Goal: Task Accomplishment & Management: Manage account settings

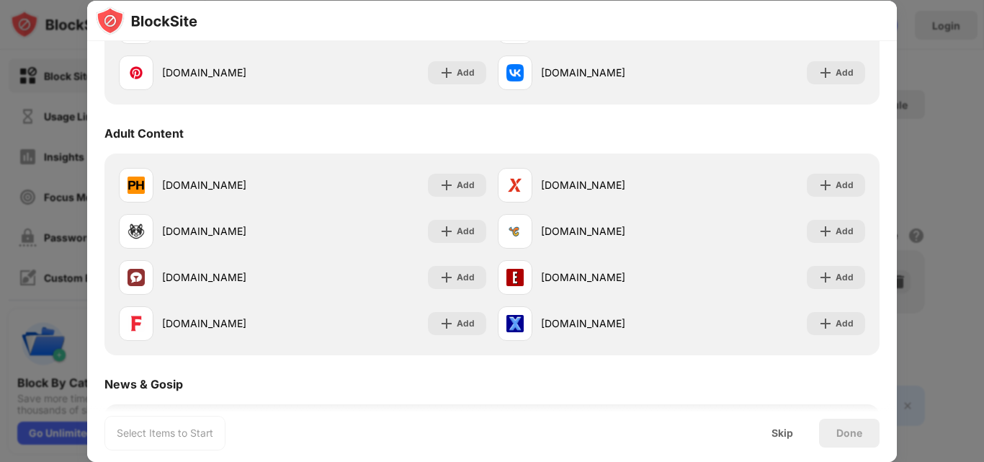
scroll to position [600, 0]
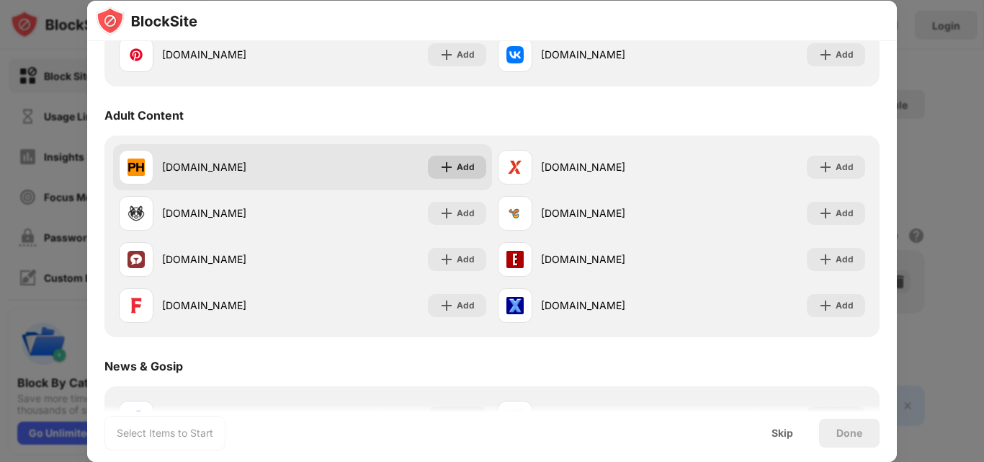
click at [451, 164] on div "Add" at bounding box center [457, 167] width 58 height 23
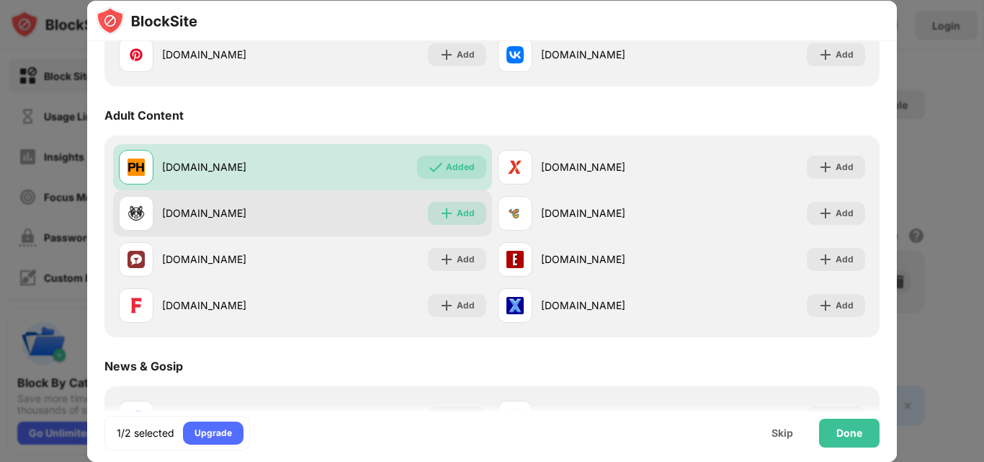
click at [460, 212] on div "Add" at bounding box center [466, 213] width 18 height 14
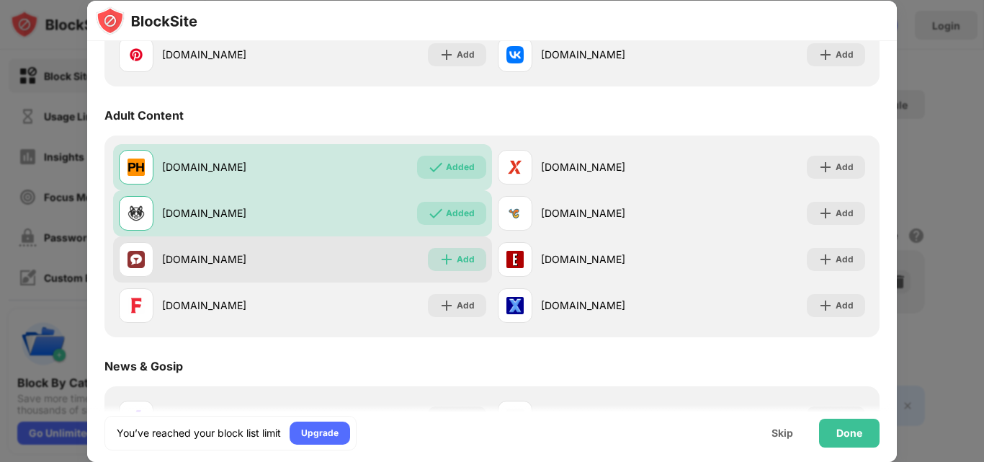
click at [455, 267] on div "Add" at bounding box center [457, 259] width 58 height 23
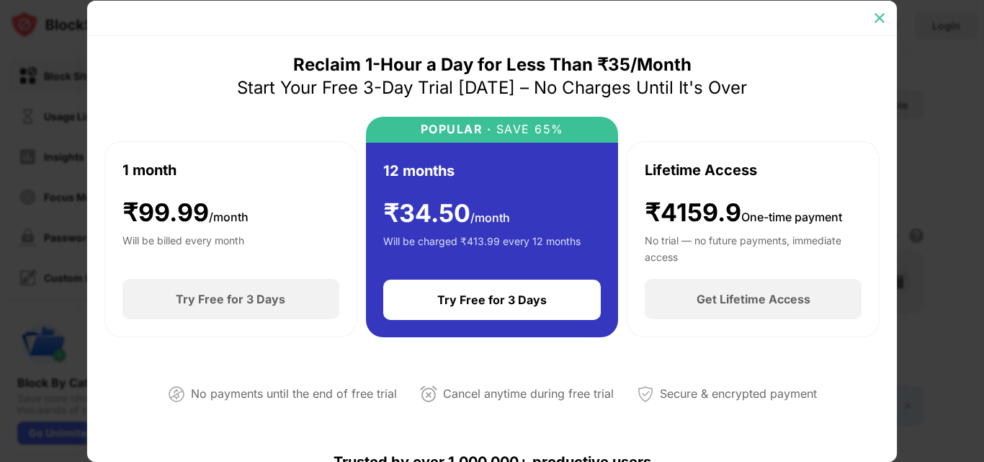
click at [875, 14] on img at bounding box center [879, 18] width 14 height 14
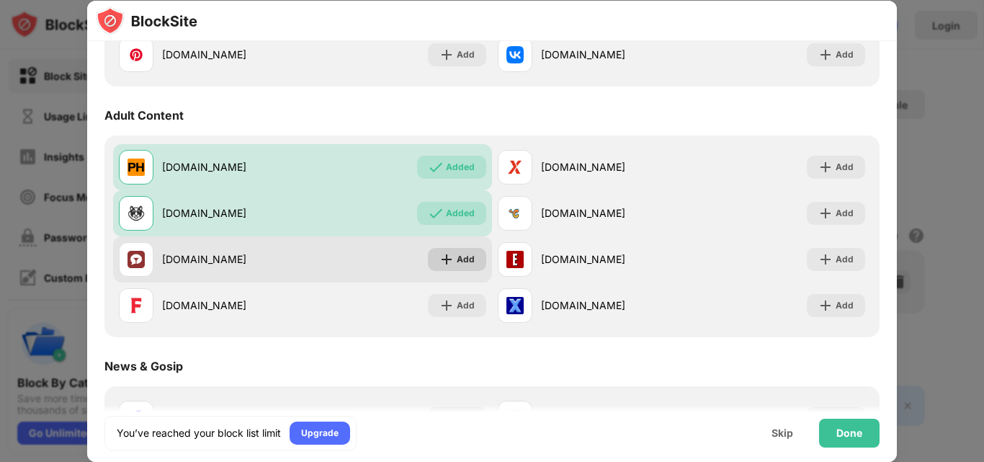
click at [467, 258] on div "Add" at bounding box center [466, 259] width 18 height 14
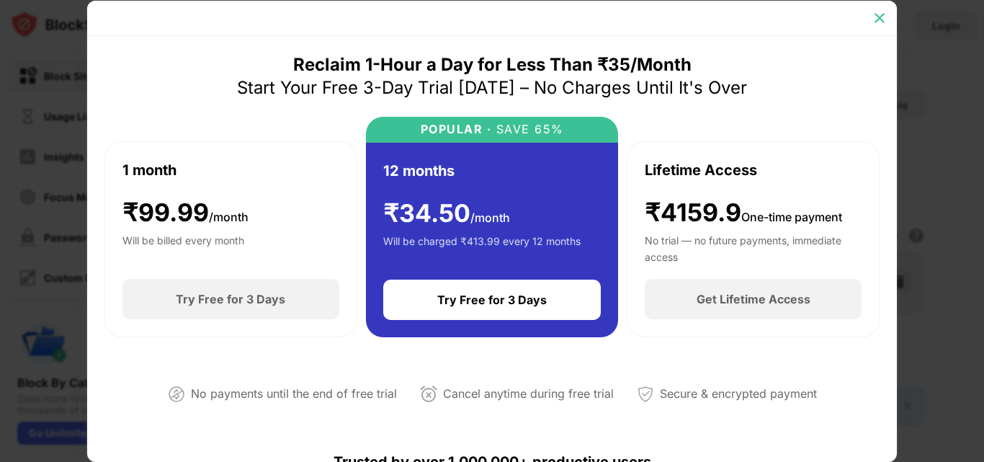
click at [884, 12] on img at bounding box center [879, 18] width 14 height 14
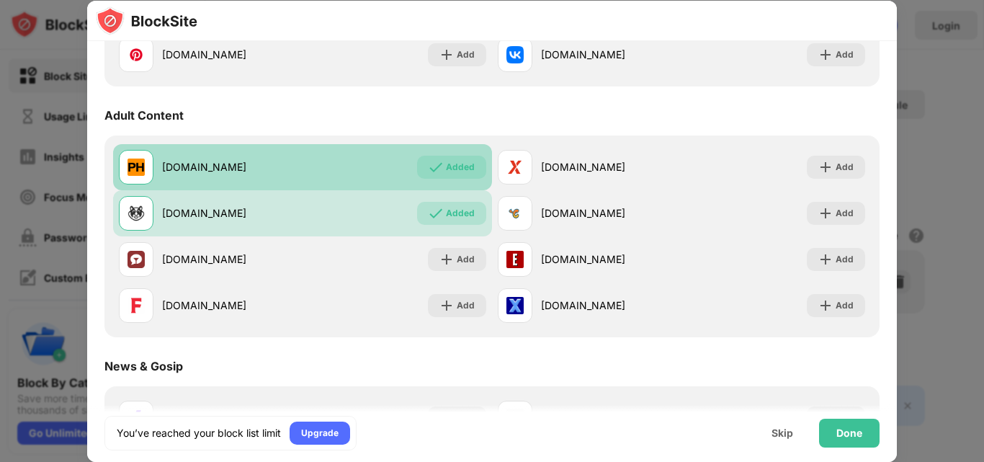
click at [450, 170] on div "Added" at bounding box center [460, 167] width 29 height 14
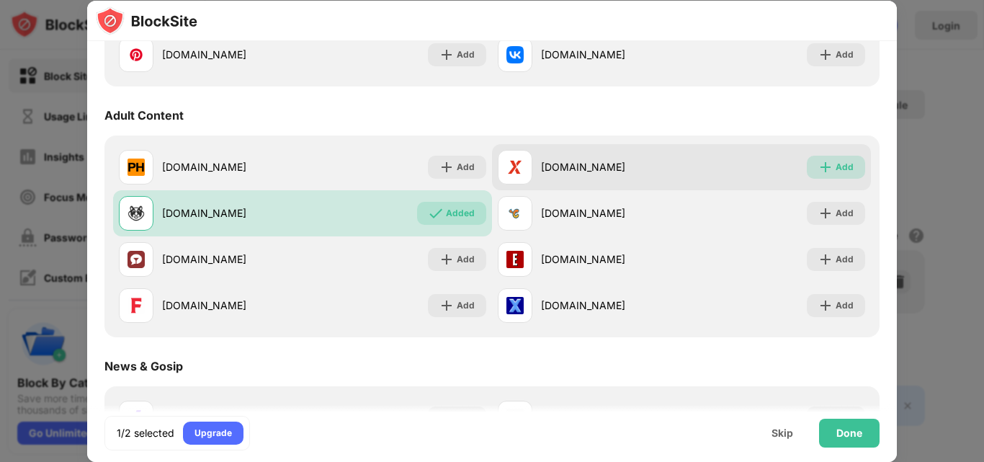
click at [818, 166] on img at bounding box center [825, 167] width 14 height 14
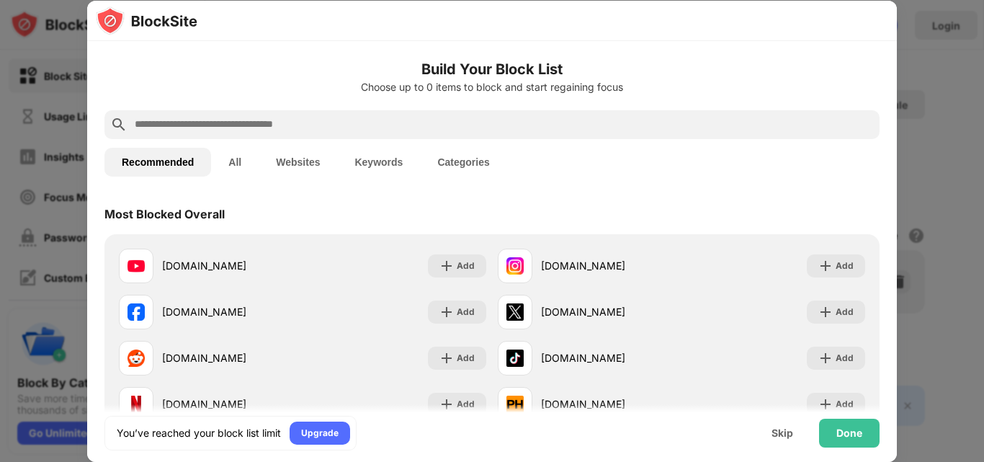
click at [455, 163] on button "Categories" at bounding box center [463, 162] width 86 height 29
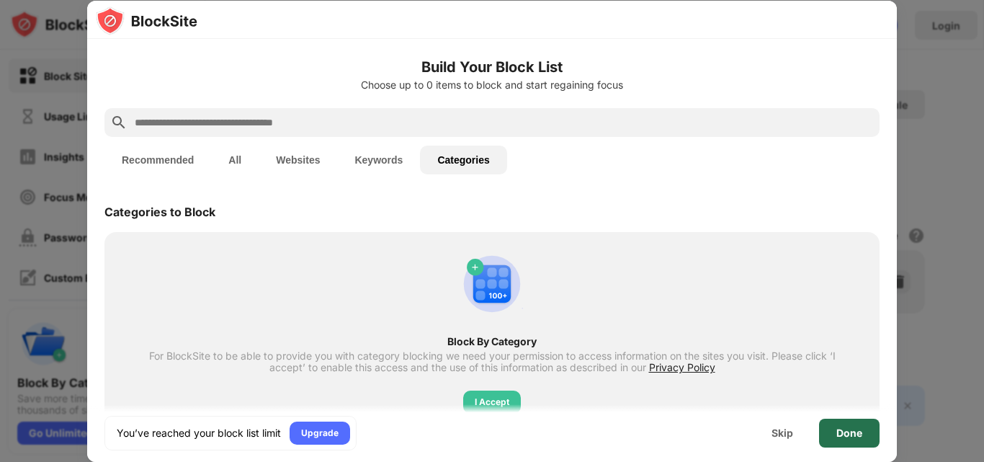
click at [846, 427] on div "Done" at bounding box center [849, 433] width 26 height 12
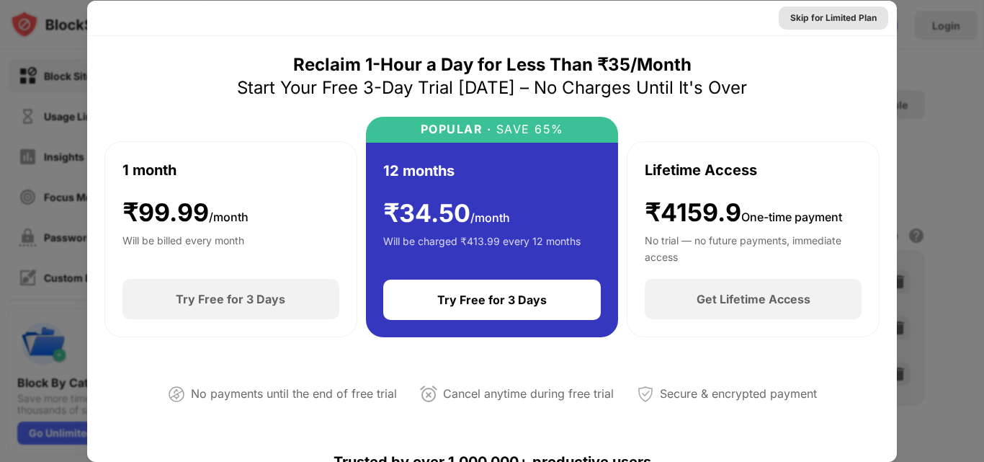
click at [854, 14] on div "Skip for Limited Plan" at bounding box center [833, 18] width 86 height 14
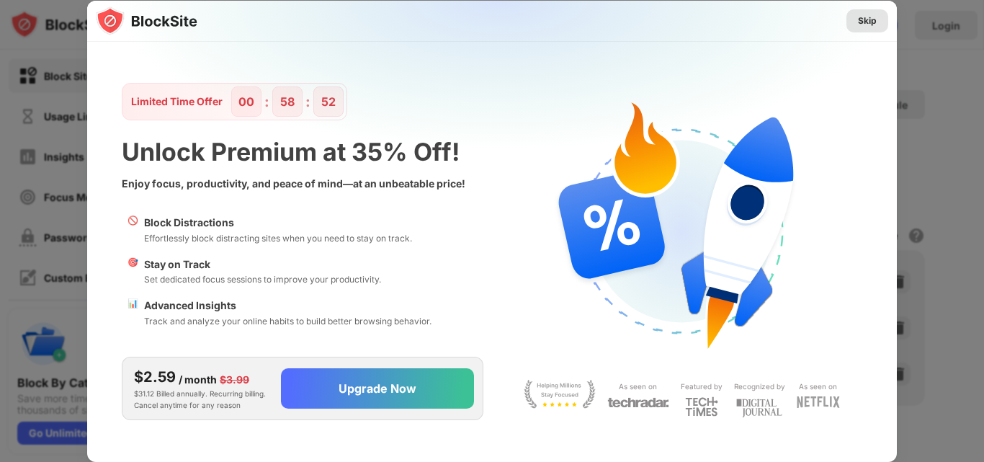
click at [868, 22] on div "Skip" at bounding box center [867, 21] width 19 height 14
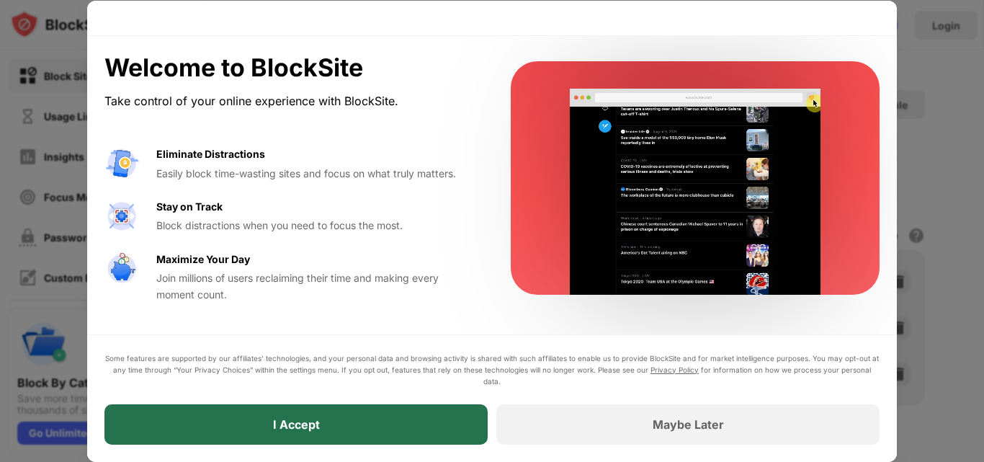
click at [420, 428] on div "I Accept" at bounding box center [295, 424] width 383 height 40
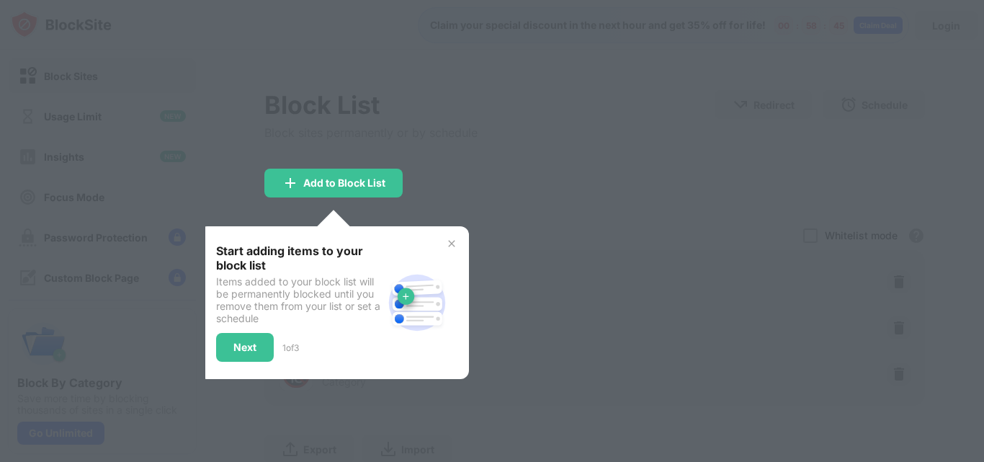
click at [360, 154] on div at bounding box center [492, 231] width 984 height 462
click at [256, 341] on div "Next" at bounding box center [245, 347] width 58 height 29
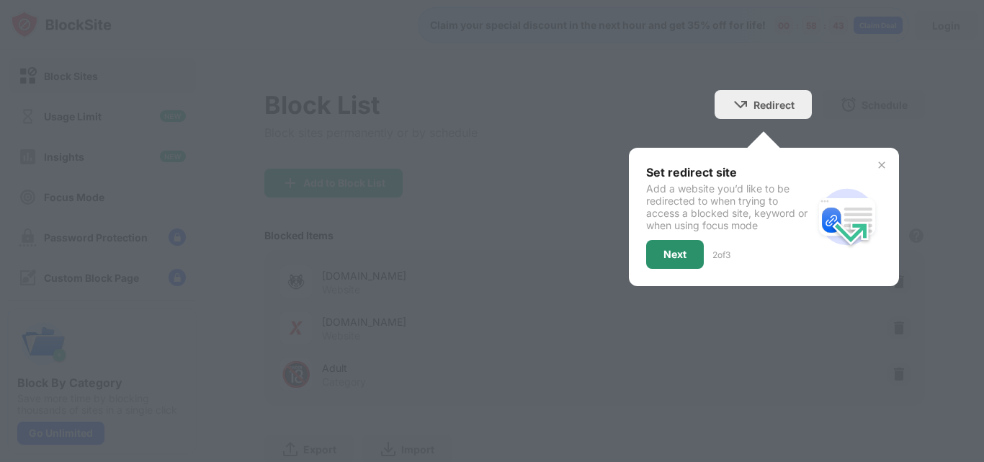
click at [663, 263] on div "Next" at bounding box center [675, 254] width 58 height 29
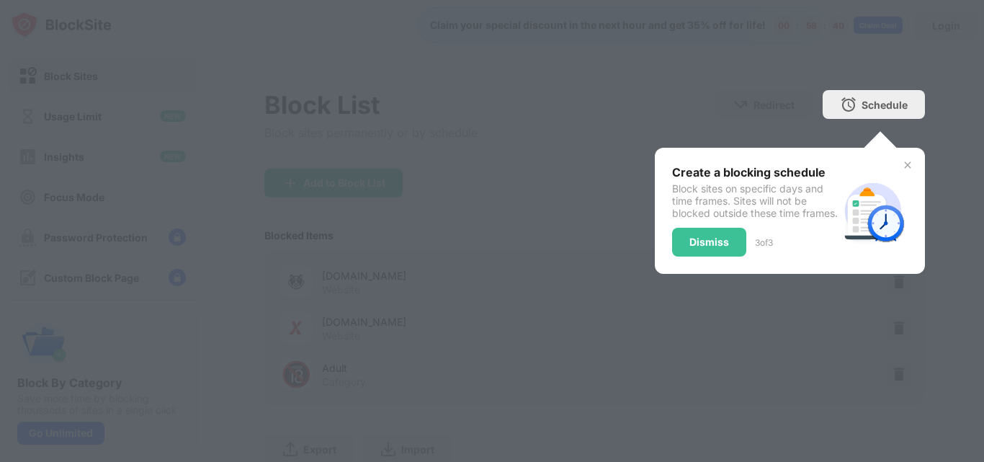
click at [755, 248] on div "3 of 3" at bounding box center [764, 242] width 18 height 11
click at [693, 248] on div "Dismiss" at bounding box center [709, 242] width 40 height 12
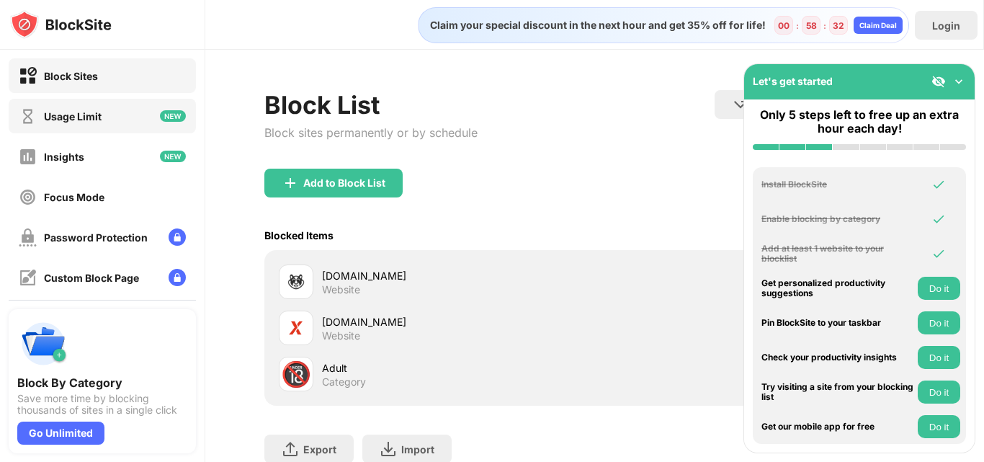
click at [53, 119] on div "Usage Limit" at bounding box center [73, 116] width 58 height 12
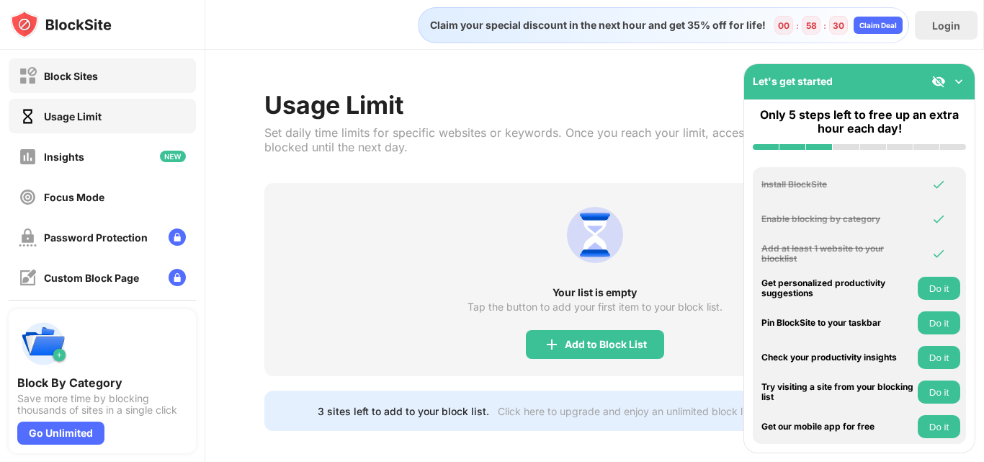
click at [84, 82] on div "Block Sites" at bounding box center [58, 76] width 79 height 18
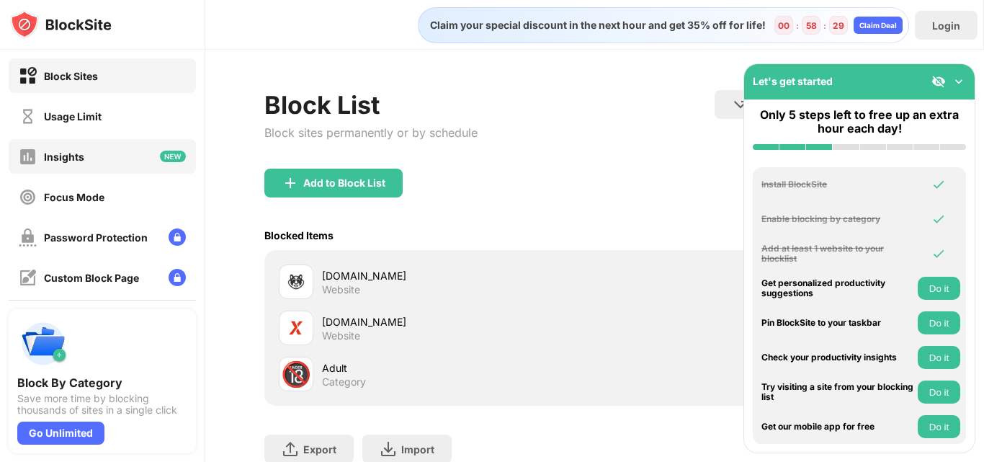
click at [82, 154] on div "Insights" at bounding box center [64, 157] width 40 height 12
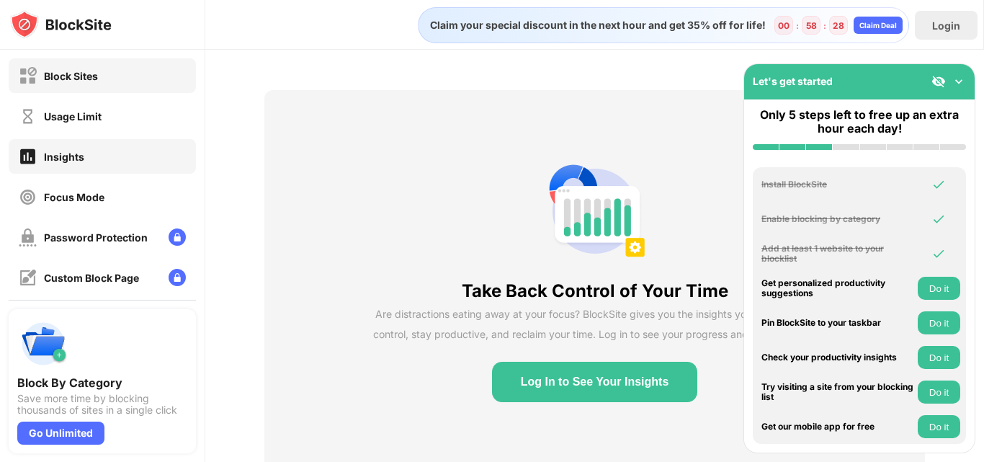
click at [110, 61] on div "Block Sites" at bounding box center [102, 75] width 187 height 35
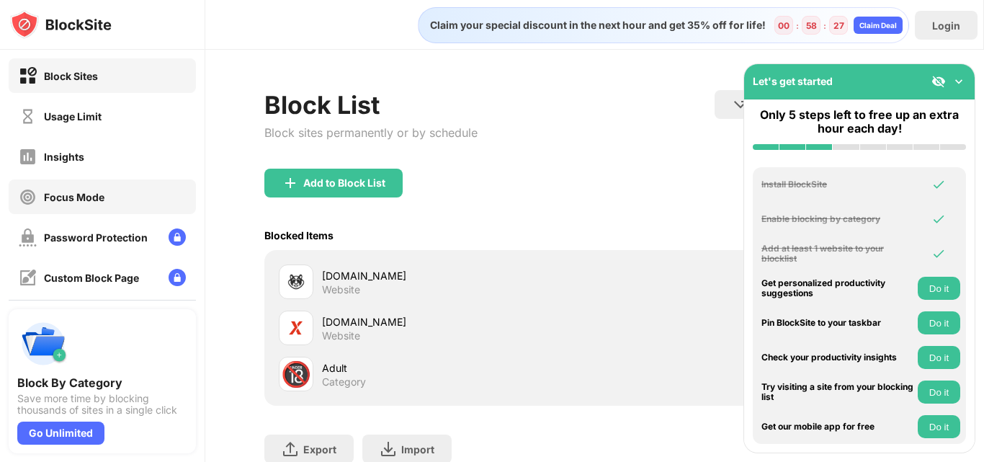
click at [93, 192] on div "Focus Mode" at bounding box center [74, 197] width 61 height 12
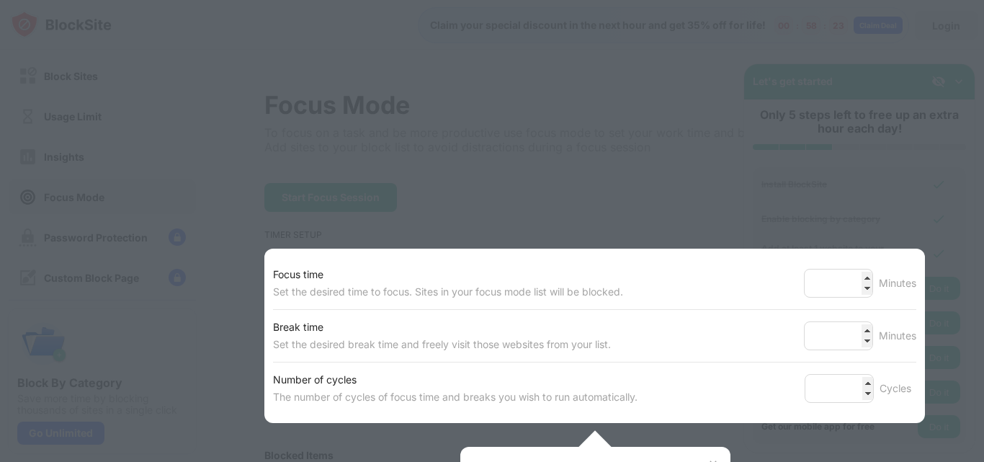
click at [500, 156] on div at bounding box center [492, 231] width 984 height 462
click at [700, 166] on div at bounding box center [492, 231] width 984 height 462
